Goal: Navigation & Orientation: Find specific page/section

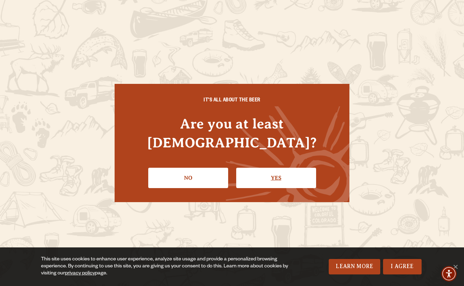
click at [286, 168] on link "Yes" at bounding box center [276, 178] width 80 height 20
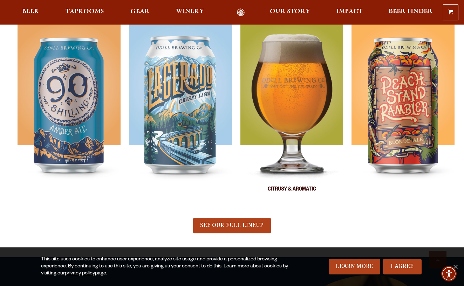
scroll to position [288, 0]
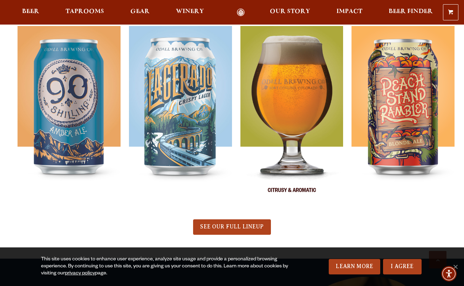
click at [281, 88] on img at bounding box center [292, 113] width 103 height 175
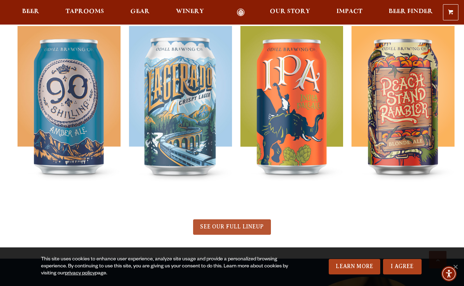
click at [235, 228] on span "SEE OUR FULL LINEUP" at bounding box center [231, 226] width 63 height 6
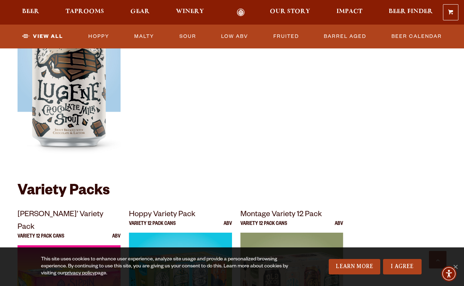
scroll to position [1301, 0]
click at [410, 35] on link "Beer Calendar" at bounding box center [417, 36] width 56 height 16
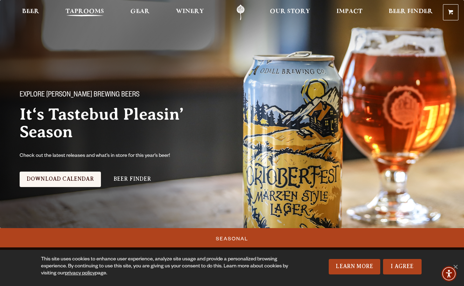
click at [85, 8] on link "Taprooms" at bounding box center [85, 13] width 48 height 16
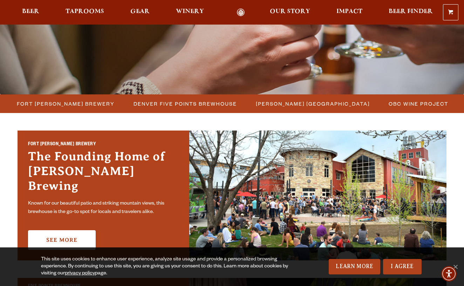
scroll to position [133, 0]
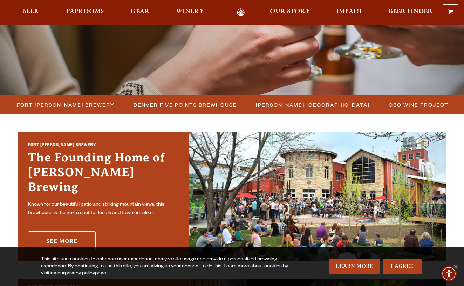
click at [55, 234] on link "See More" at bounding box center [62, 241] width 68 height 20
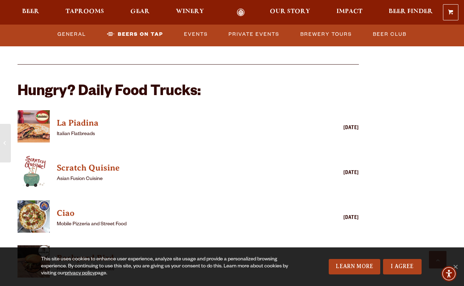
scroll to position [1590, 0]
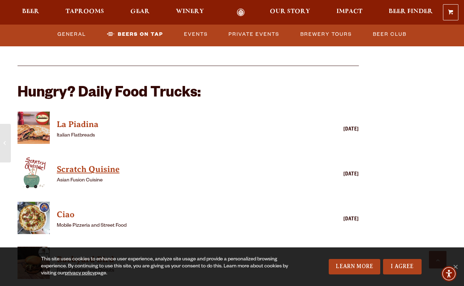
click at [78, 164] on h4 "Scratch Quisine" at bounding box center [178, 169] width 243 height 11
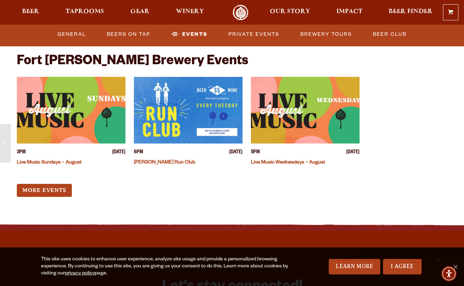
scroll to position [2681, 0]
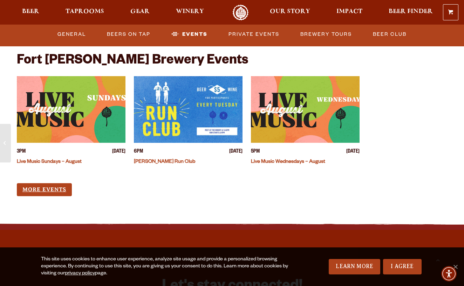
click at [59, 183] on link "More Events" at bounding box center [44, 189] width 55 height 13
click at [193, 34] on link "Events" at bounding box center [190, 34] width 42 height 16
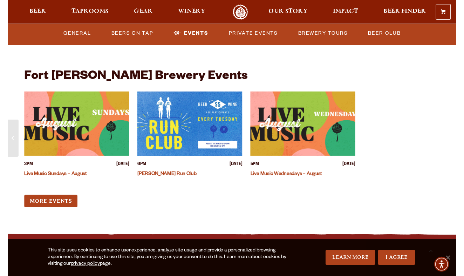
scroll to position [2665, 0]
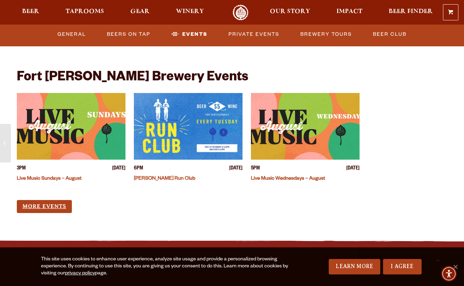
click at [58, 200] on link "More Events" at bounding box center [44, 206] width 55 height 13
